Goal: Information Seeking & Learning: Learn about a topic

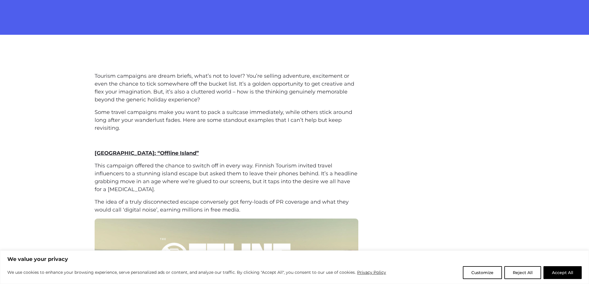
scroll to position [210, 0]
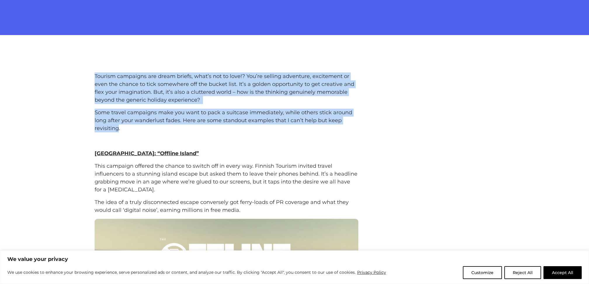
drag, startPoint x: 108, startPoint y: 122, endPoint x: 86, endPoint y: 74, distance: 53.0
copy div "Tourism campaigns are dream briefs, what’s not to love!? You’re selling adventu…"
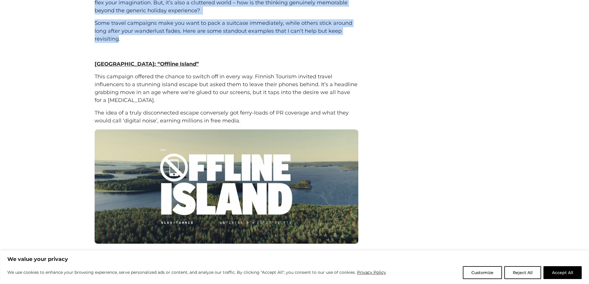
scroll to position [299, 0]
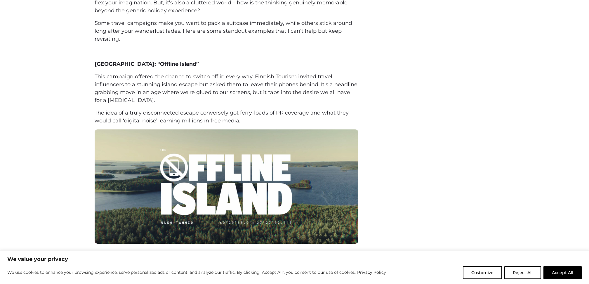
click at [237, 121] on span "The idea of a truly disconnected escape conversely got ferry-loads of PR covera…" at bounding box center [222, 116] width 254 height 14
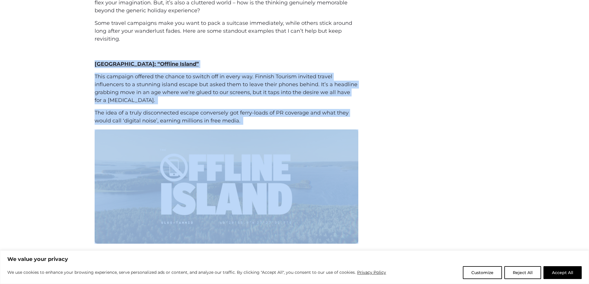
drag, startPoint x: 89, startPoint y: 62, endPoint x: 245, endPoint y: 128, distance: 169.9
copy div "Finland: “Offline Island” This campaign offered the chance to switch off in eve…"
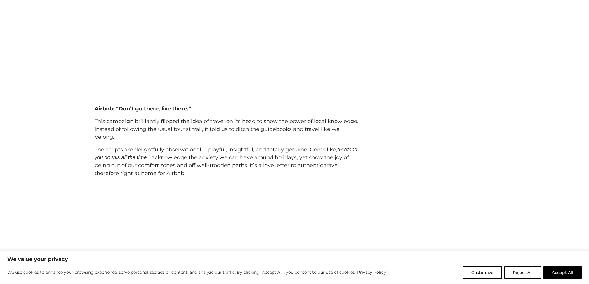
scroll to position [1224, 0]
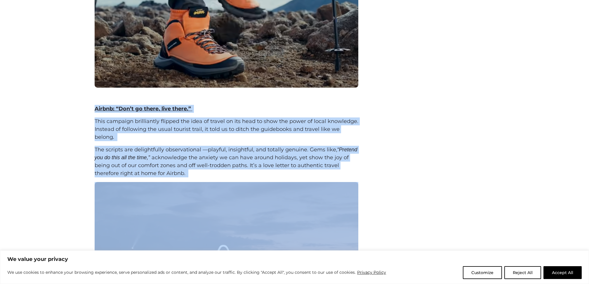
drag, startPoint x: 93, startPoint y: 107, endPoint x: 266, endPoint y: 230, distance: 212.1
click at [245, 244] on div "Tourism campaigns are dream briefs, what’s not to love!? You’re selling adventu…" at bounding box center [294, 1] width 409 height 1885
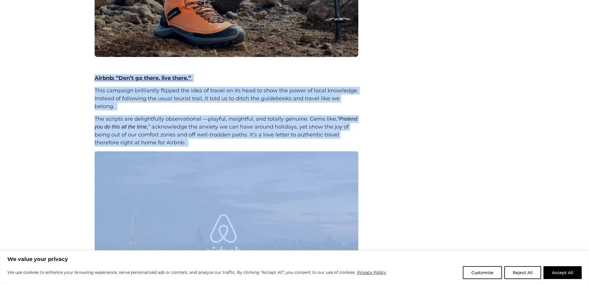
scroll to position [1252, 0]
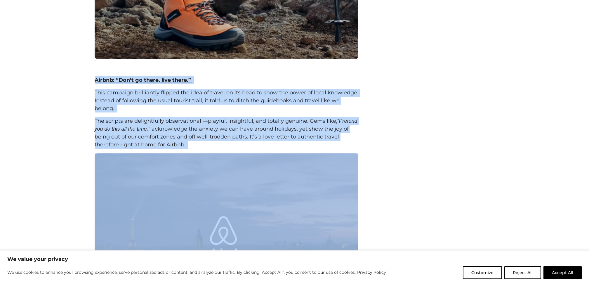
copy div "Airbnb: “Don’t go there, live there.” This campaign brilliantly flipped the ide…"
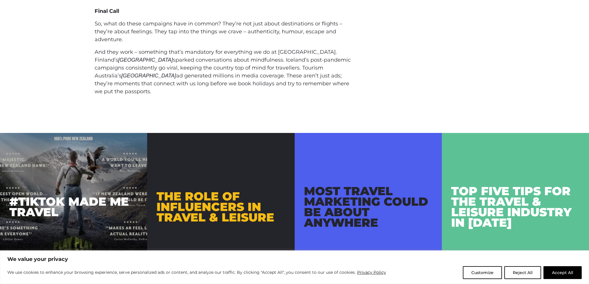
scroll to position [2075, 0]
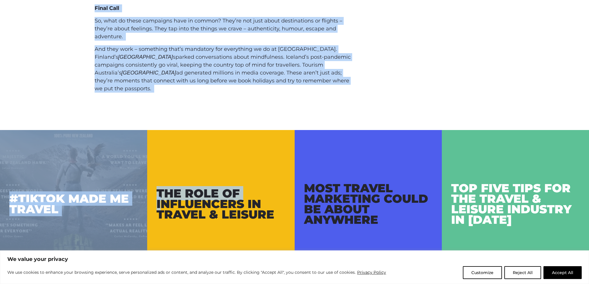
drag, startPoint x: 92, startPoint y: 33, endPoint x: 158, endPoint y: 81, distance: 81.9
copy main "Loremips Dolorsi: “Amet co ADI” Eli sed. Doe tempori. Utla et Dolorema Aliquae …"
